Goal: Use online tool/utility: Utilize a website feature to perform a specific function

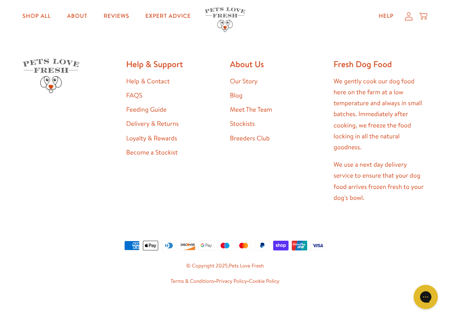
scroll to position [1500, 0]
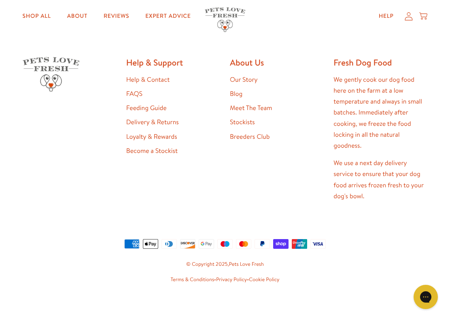
click at [155, 107] on link "Feeding Guide" at bounding box center [146, 108] width 40 height 9
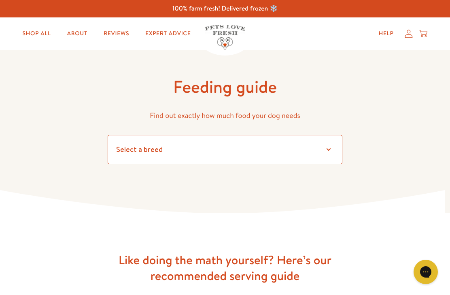
click at [336, 149] on select "Select a breed Affenpinscher Afghan hound Airedale terrier Akita Alaskan Malamu…" at bounding box center [225, 149] width 235 height 29
select select "13"
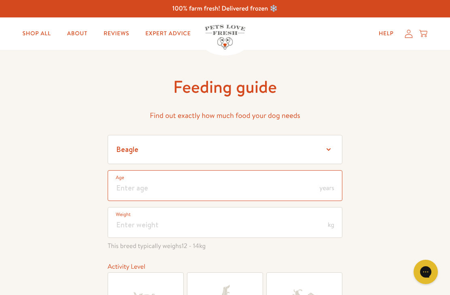
click at [128, 183] on input "number" at bounding box center [225, 185] width 235 height 31
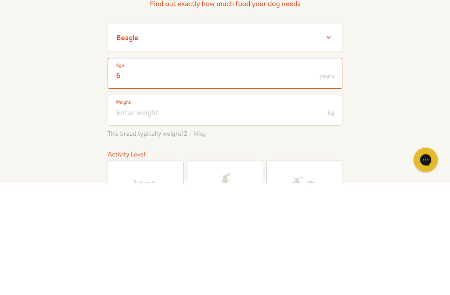
type input "6"
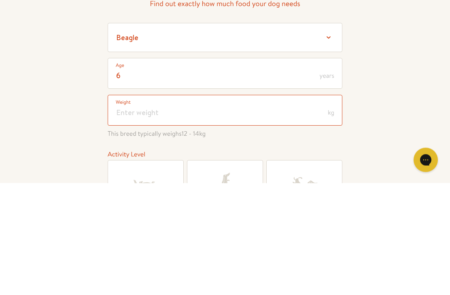
click at [124, 207] on input "number" at bounding box center [225, 222] width 235 height 31
type input "12"
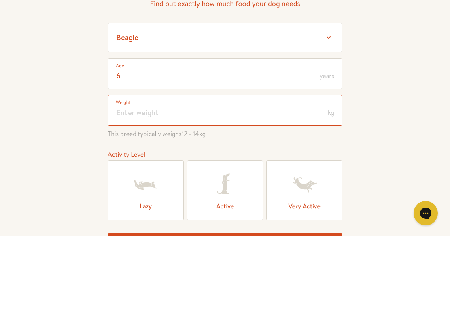
scroll to position [29, 0]
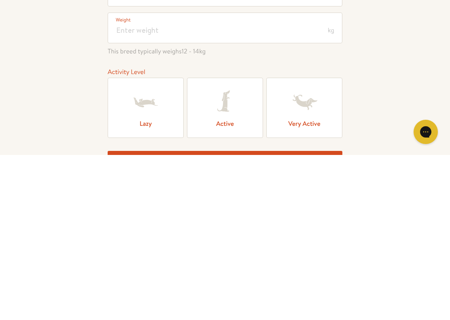
click at [149, 243] on label "Lazy" at bounding box center [146, 273] width 76 height 60
click at [0, 0] on input "Lazy" at bounding box center [0, 0] width 0 height 0
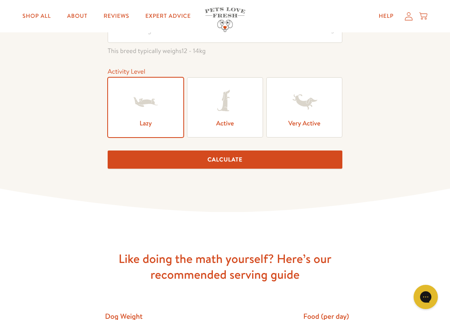
click at [236, 161] on button "Calculate" at bounding box center [225, 160] width 235 height 18
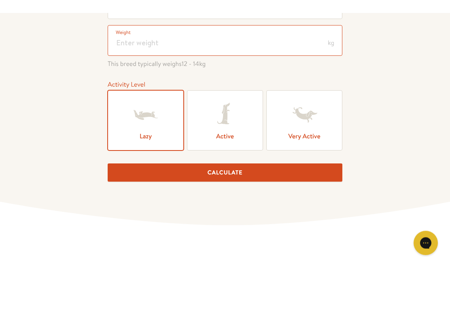
scroll to position [153, 0]
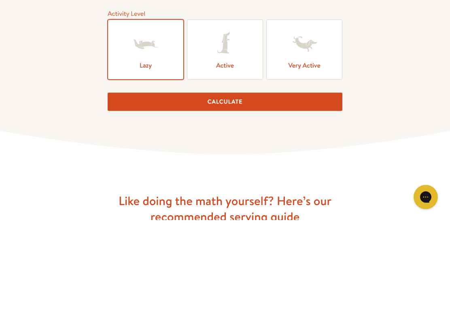
click at [231, 193] on button "Calculate" at bounding box center [225, 202] width 235 height 18
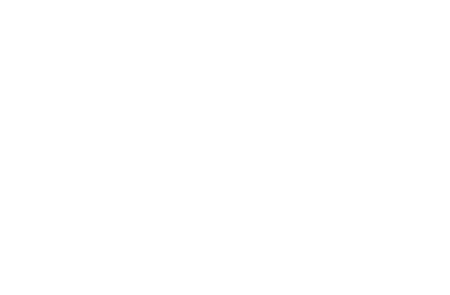
scroll to position [81, 0]
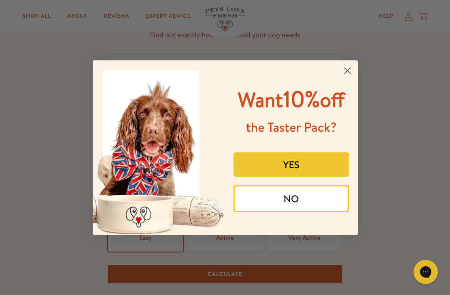
click at [354, 68] on icon "Close dialog" at bounding box center [347, 71] width 14 height 14
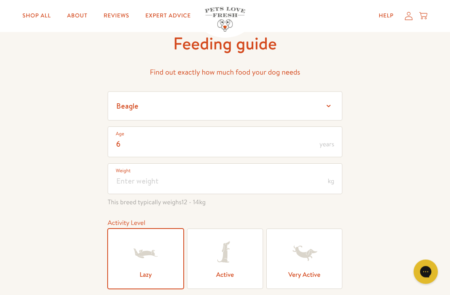
scroll to position [0, 0]
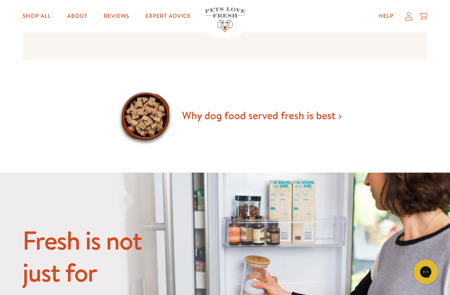
scroll to position [486, 0]
